Goal: Find specific page/section: Find specific page/section

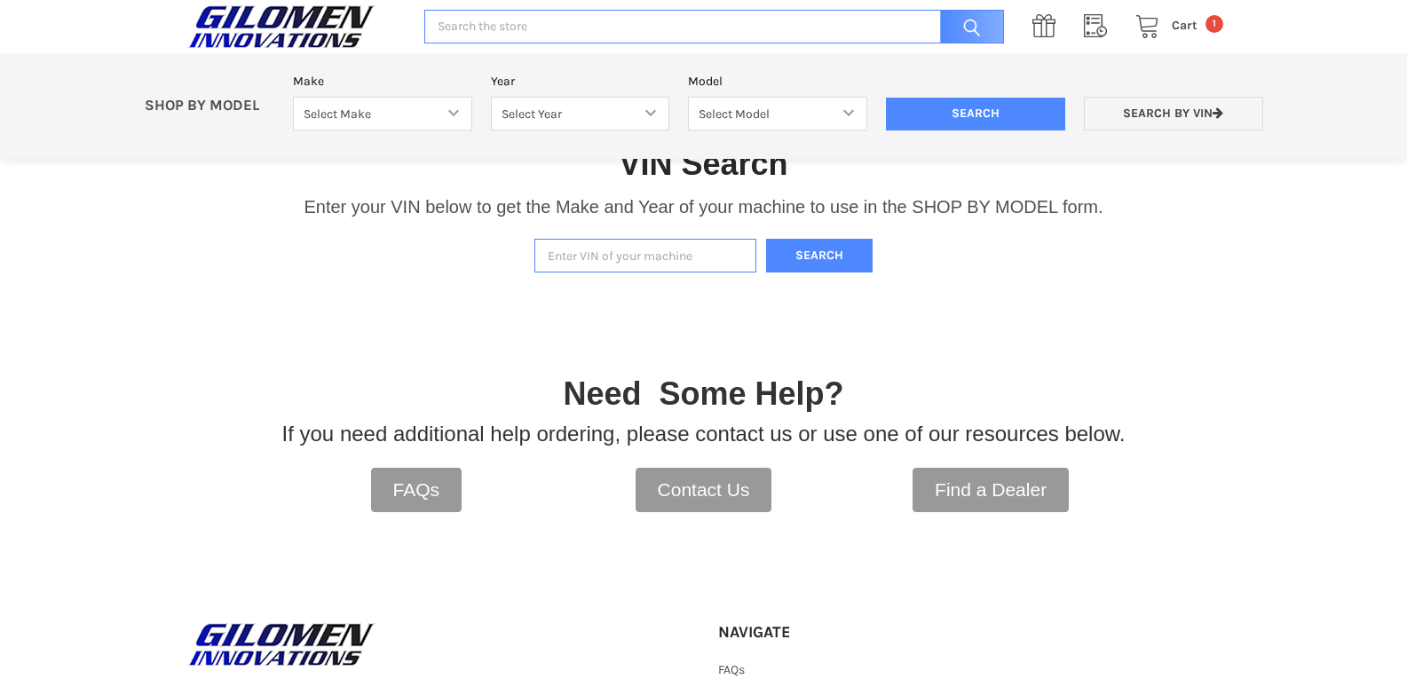
click at [586, 265] on input "Enter VIN of your machine" at bounding box center [645, 256] width 222 height 35
type input "#"
type input "[US_VEHICLE_IDENTIFICATION_NUMBER]"
click at [866, 243] on button "Search" at bounding box center [819, 256] width 107 height 35
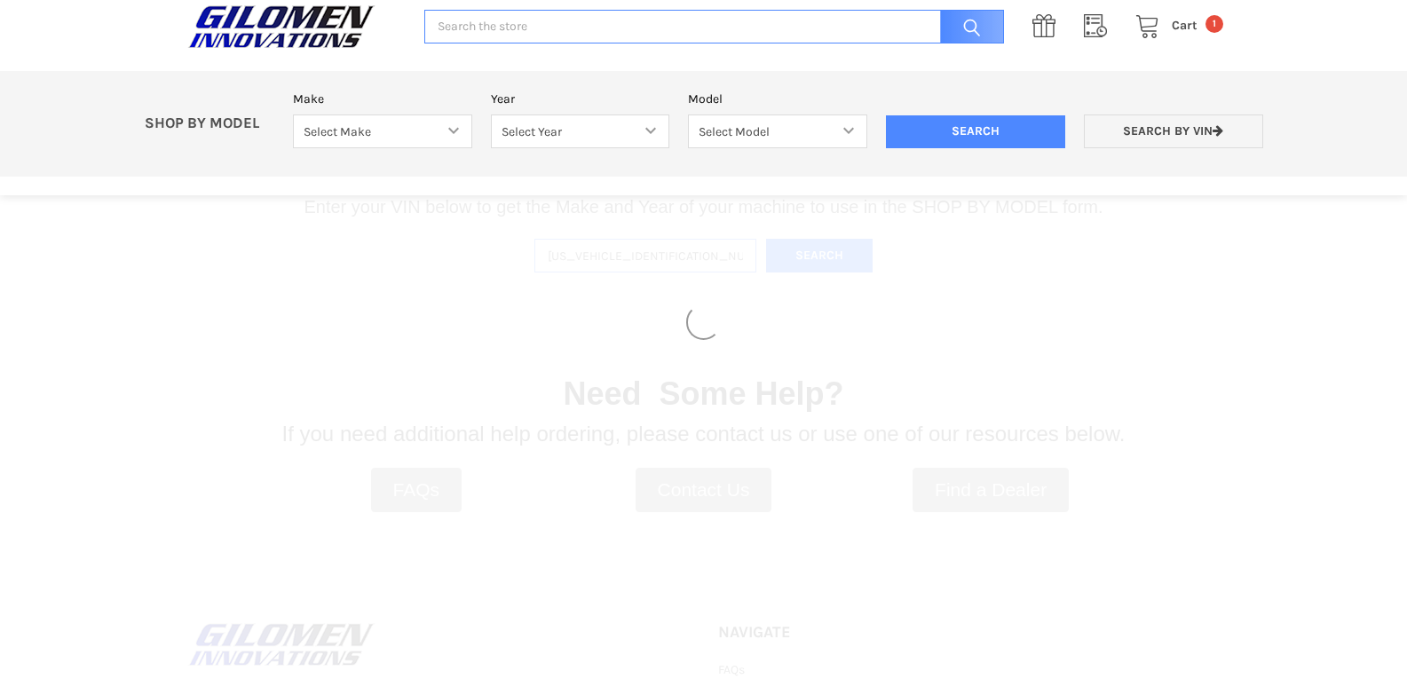
select select "316"
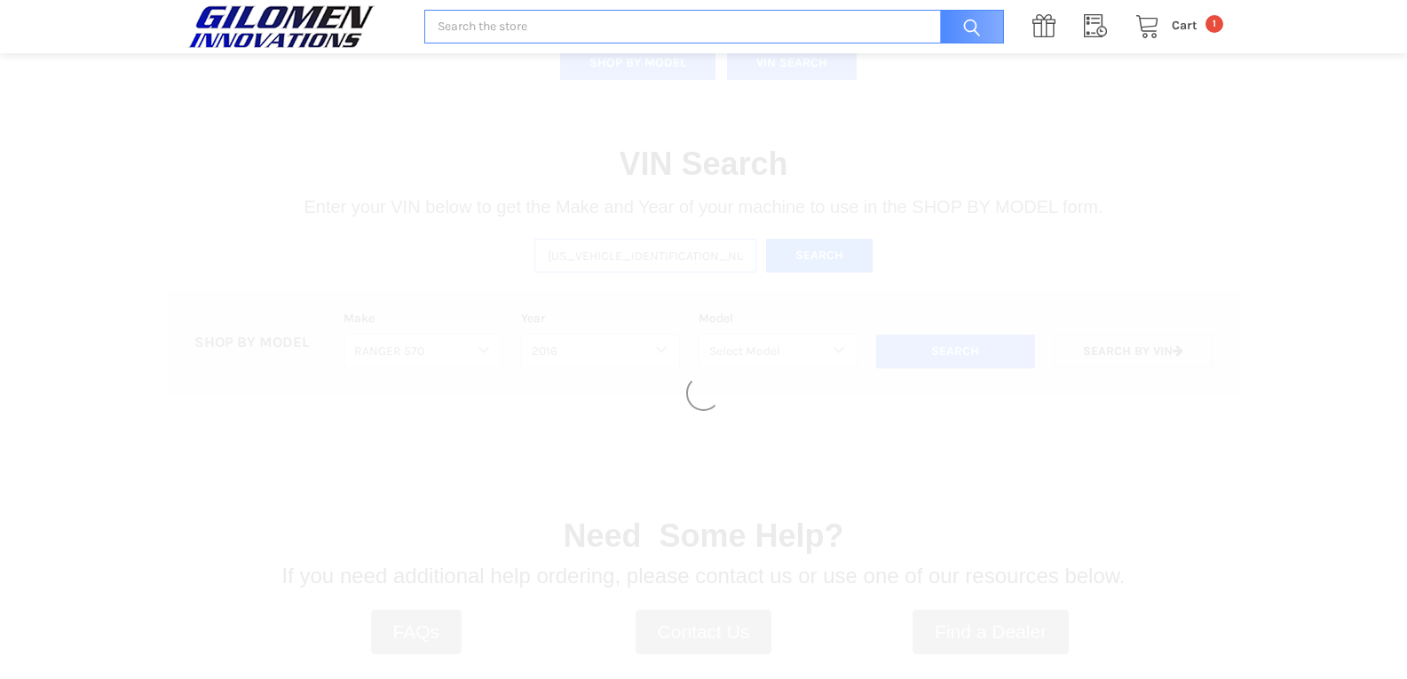
select select "318"
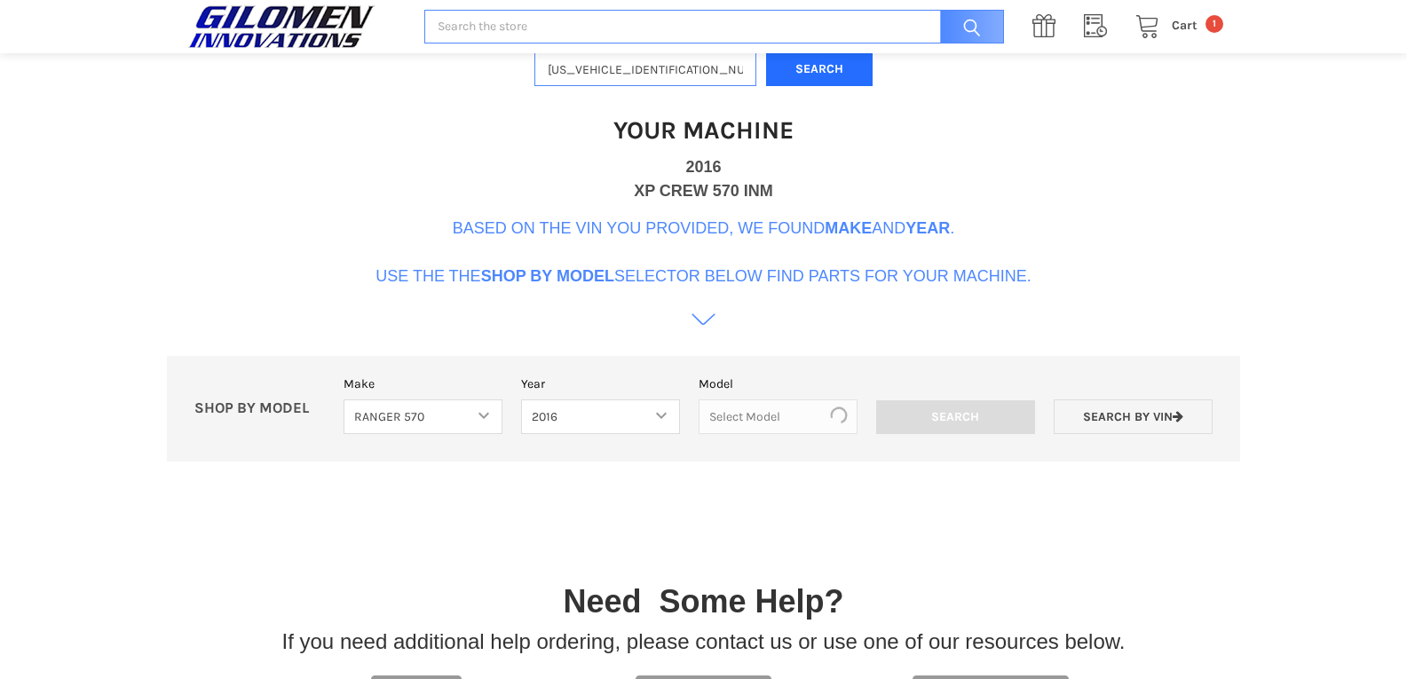
scroll to position [543, 0]
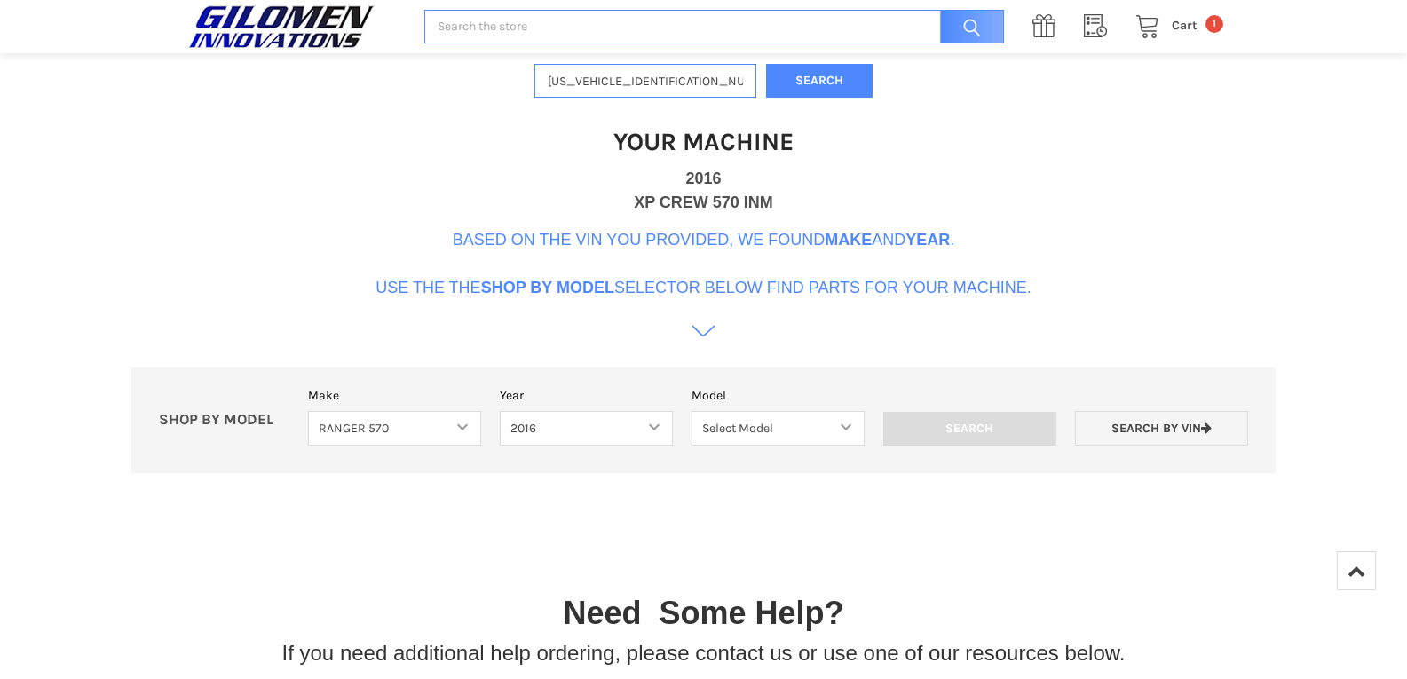
click at [699, 331] on icon at bounding box center [703, 338] width 24 height 24
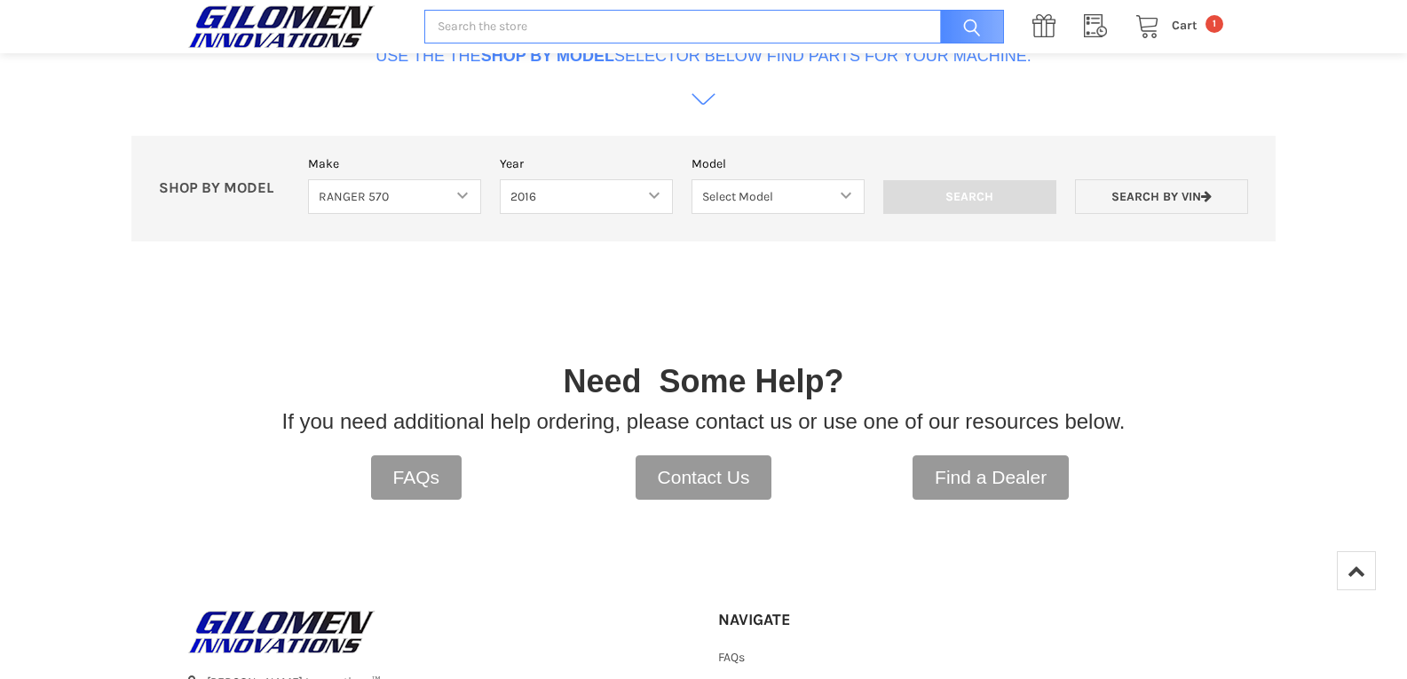
scroll to position [585, 0]
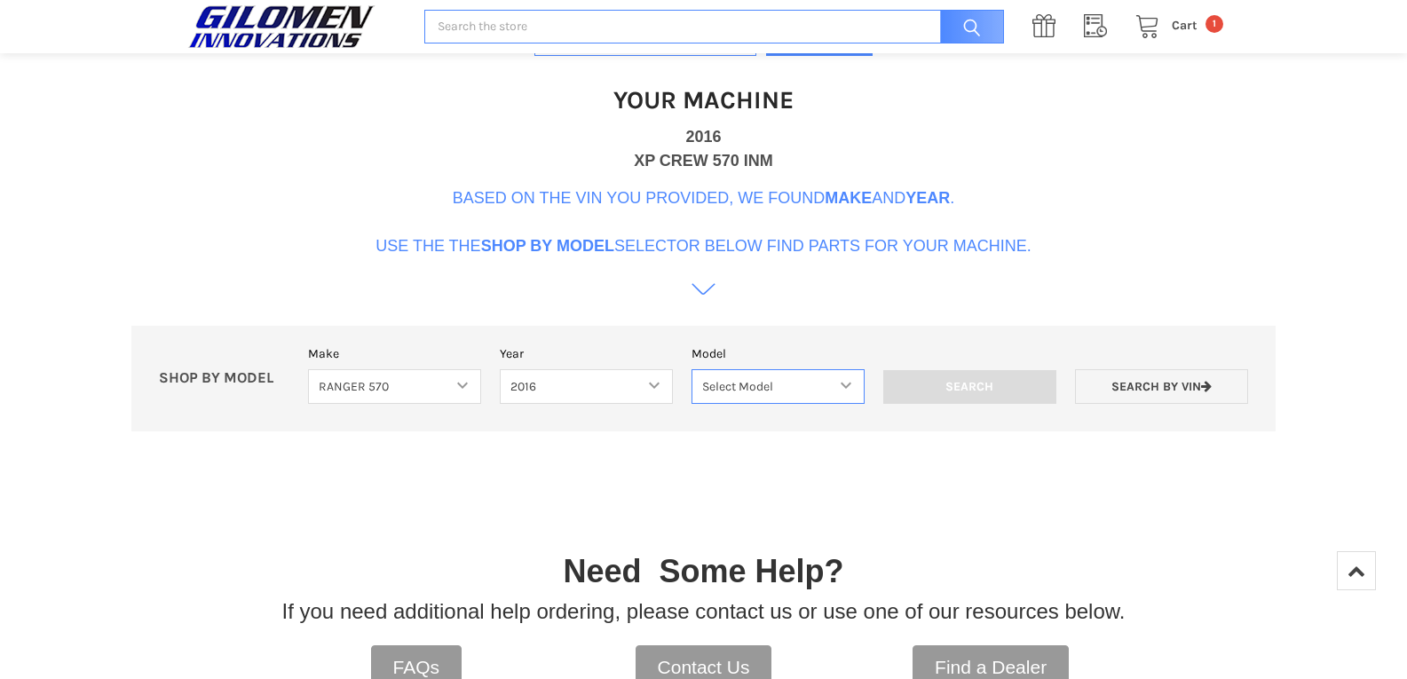
click at [715, 376] on select "Select Model Ranger 570 Full Size Ranger 570 Full Size Crew Ranger 570 Midsize …" at bounding box center [777, 386] width 173 height 35
select select "167"
click at [691, 369] on select "Select Model Ranger 570 Full Size Ranger 570 Full Size Crew Ranger 570 Midsize …" at bounding box center [777, 386] width 173 height 35
click at [834, 391] on select "Select Model Ranger 570 Full Size Ranger 570 Full Size Crew Ranger 570 Midsize …" at bounding box center [777, 386] width 173 height 35
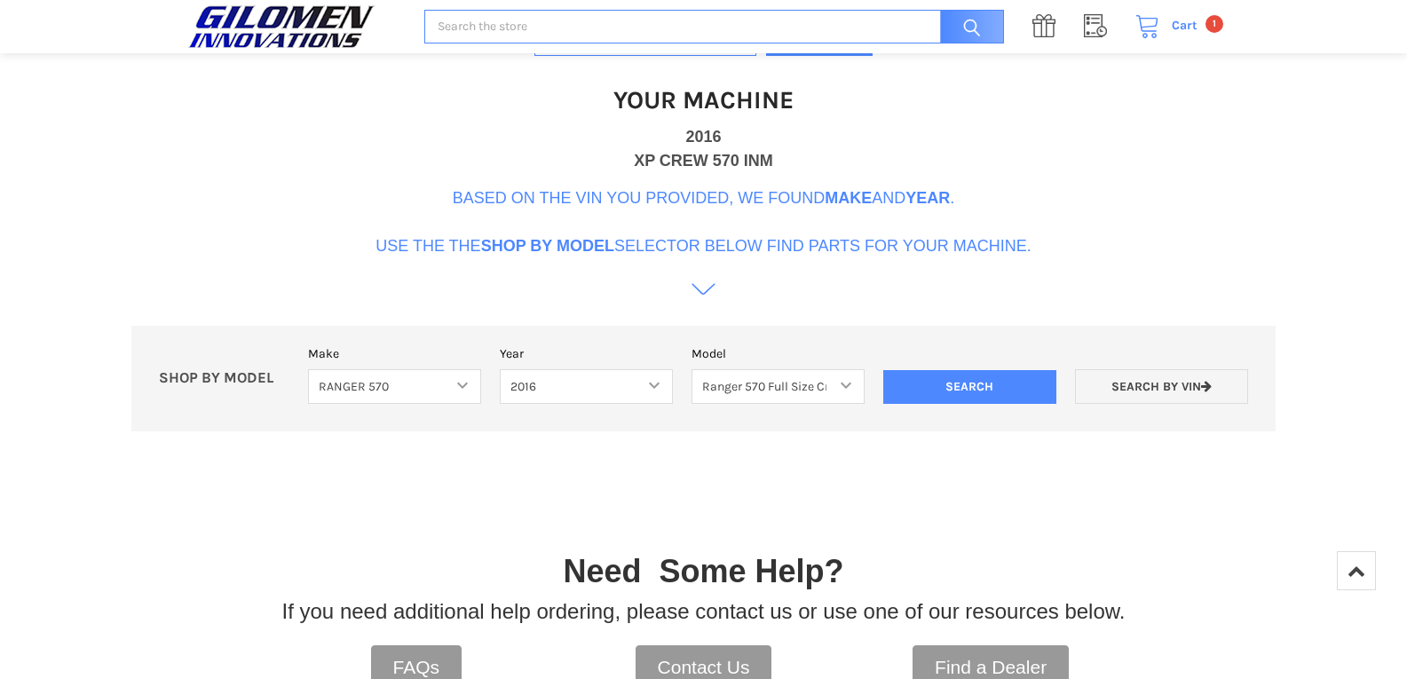
click at [1176, 29] on span "Cart" at bounding box center [1185, 25] width 26 height 15
